Goal: Information Seeking & Learning: Learn about a topic

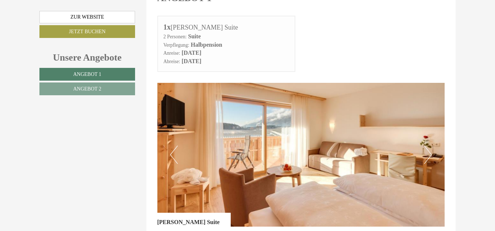
scroll to position [365, 0]
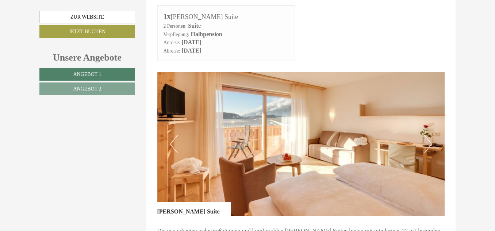
click at [428, 135] on button "Next" at bounding box center [428, 144] width 8 height 18
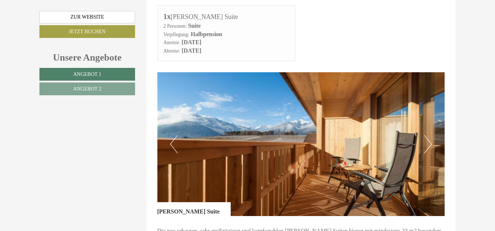
click at [427, 135] on button "Next" at bounding box center [428, 144] width 8 height 18
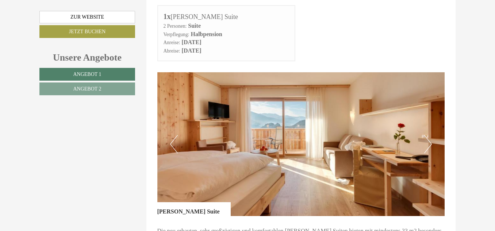
click at [427, 135] on button "Next" at bounding box center [428, 144] width 8 height 18
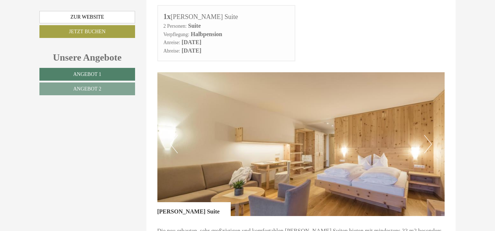
click at [427, 135] on button "Next" at bounding box center [428, 144] width 8 height 18
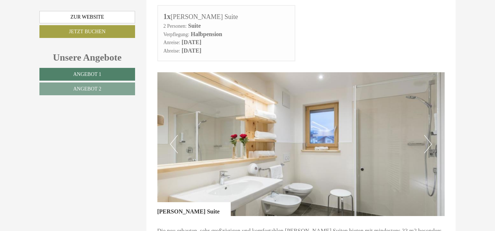
click at [427, 135] on button "Next" at bounding box center [428, 144] width 8 height 18
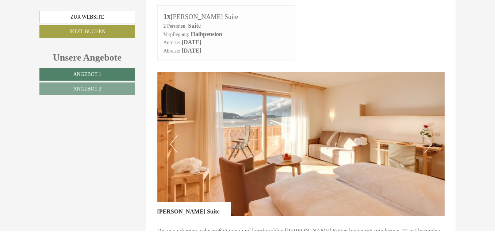
click at [427, 135] on button "Next" at bounding box center [428, 144] width 8 height 18
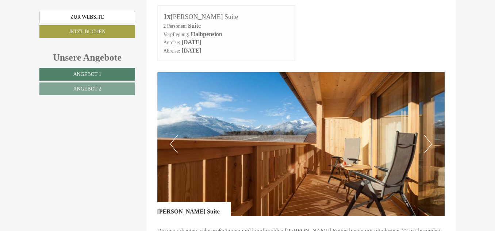
click at [427, 135] on button "Next" at bounding box center [428, 144] width 8 height 18
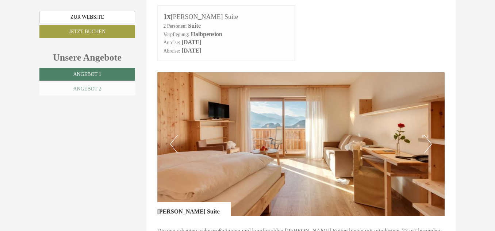
click at [88, 86] on span "Angebot 2" at bounding box center [87, 88] width 28 height 5
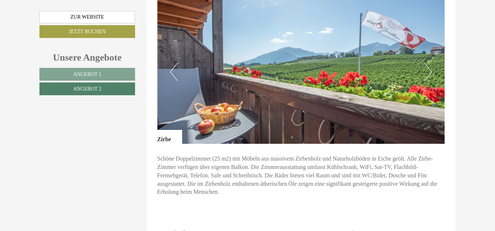
scroll to position [418, 0]
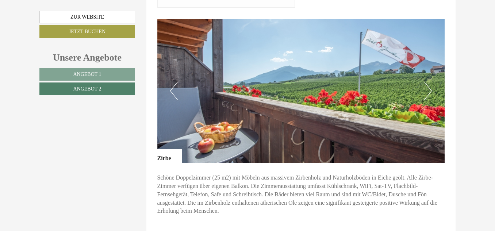
click at [429, 82] on button "Next" at bounding box center [428, 91] width 8 height 18
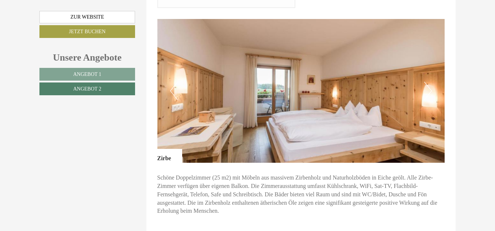
click at [429, 82] on button "Next" at bounding box center [428, 91] width 8 height 18
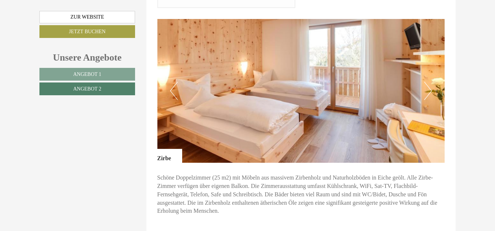
click at [429, 82] on button "Next" at bounding box center [428, 91] width 8 height 18
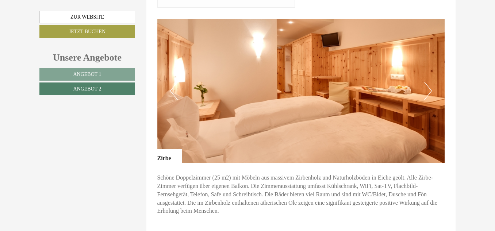
click at [429, 82] on button "Next" at bounding box center [428, 91] width 8 height 18
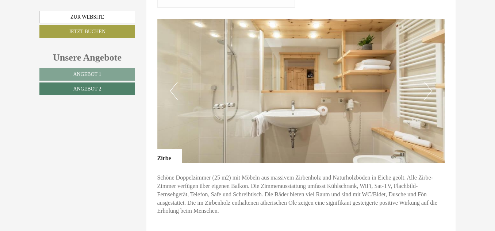
click at [429, 82] on button "Next" at bounding box center [428, 91] width 8 height 18
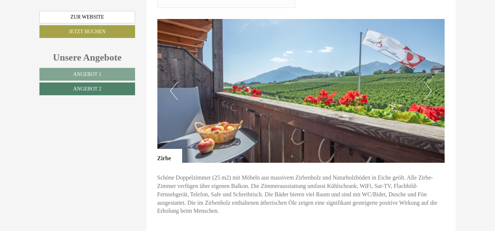
click at [429, 82] on button "Next" at bounding box center [428, 91] width 8 height 18
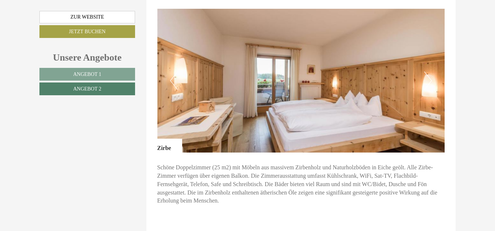
scroll to position [384, 0]
